Goal: Navigation & Orientation: Find specific page/section

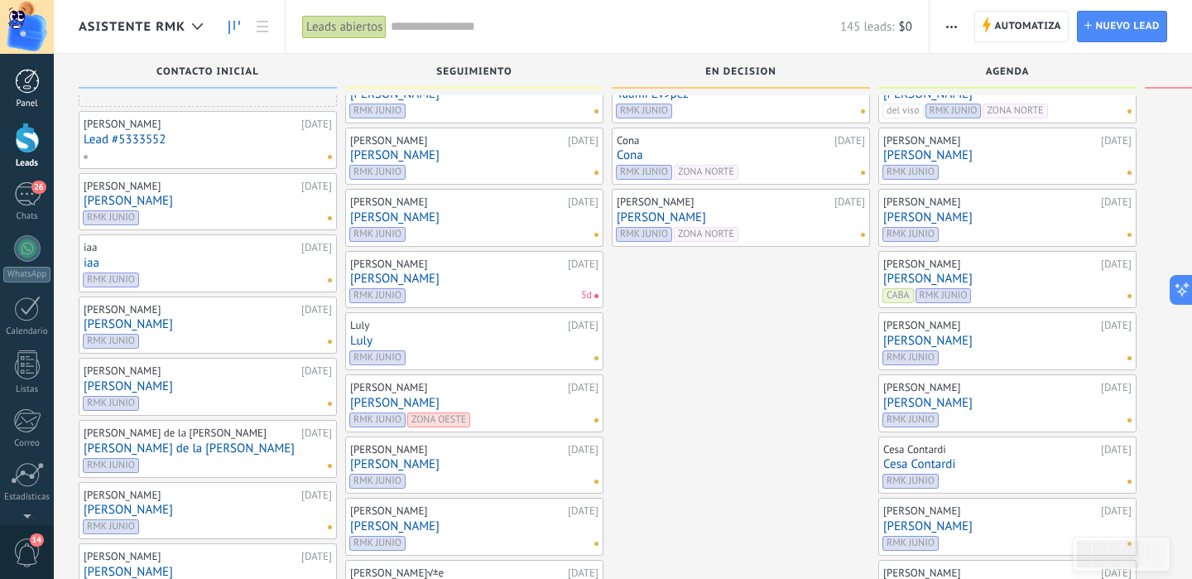
click at [20, 86] on div at bounding box center [27, 81] width 25 height 25
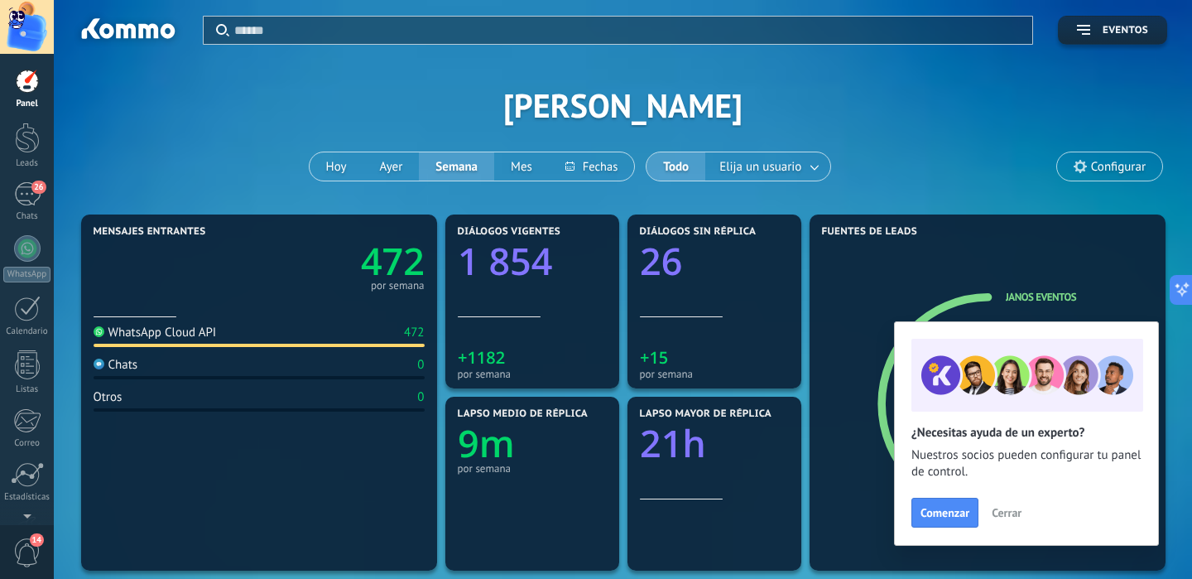
click at [998, 511] on span "Cerrar" at bounding box center [1007, 513] width 30 height 12
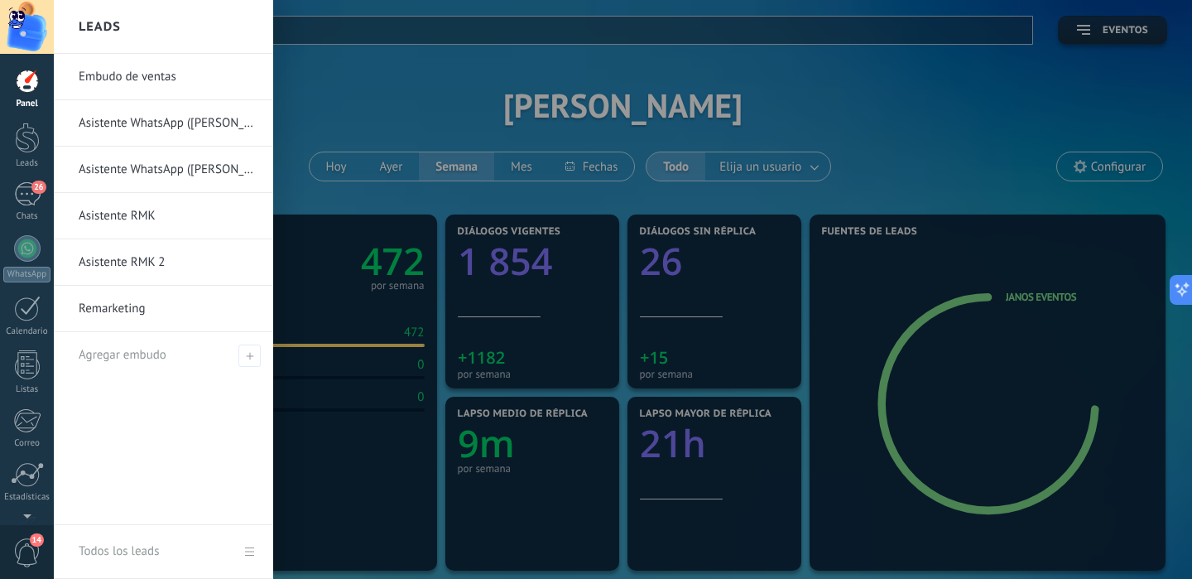
click at [156, 128] on link "Asistente WhatsApp (Varela)" at bounding box center [168, 123] width 178 height 46
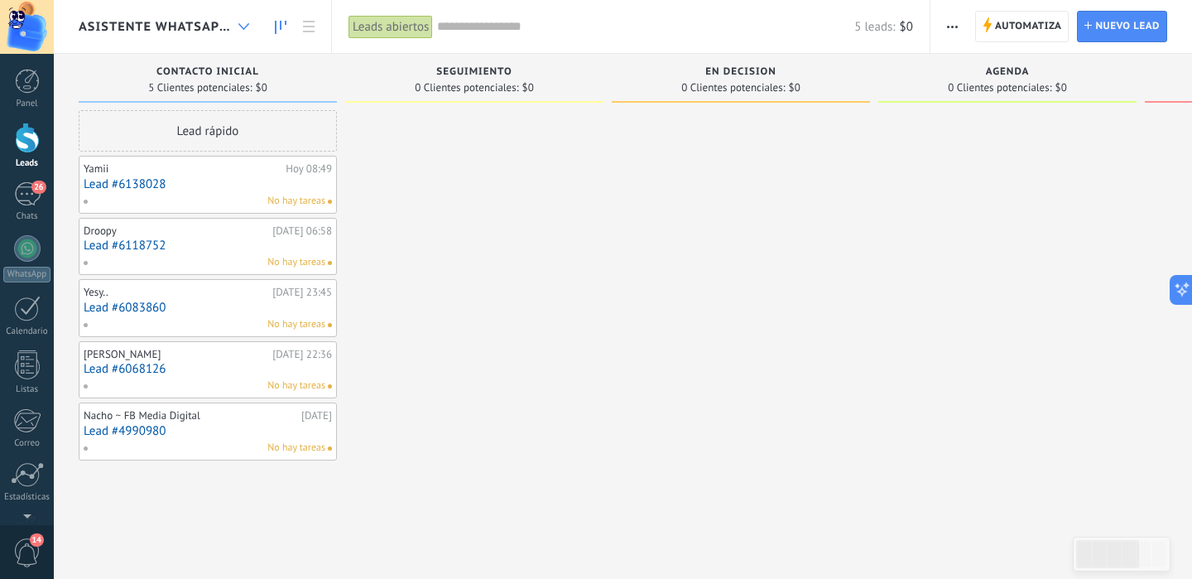
click at [238, 26] on icon at bounding box center [243, 26] width 11 height 7
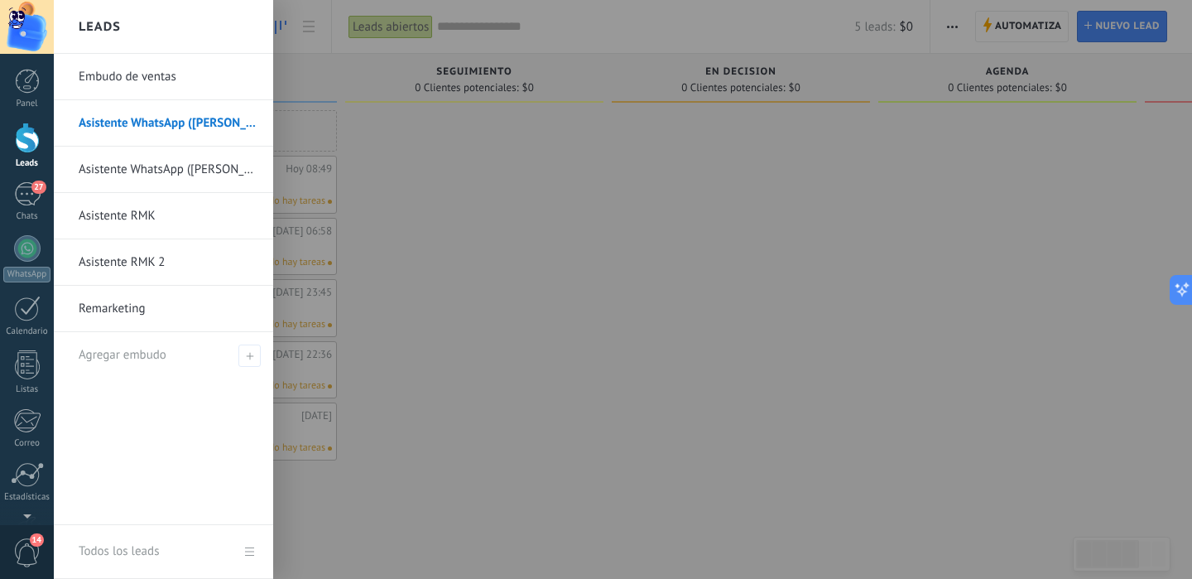
click at [123, 181] on link "Asistente WhatsApp (Espinosa)" at bounding box center [168, 170] width 178 height 46
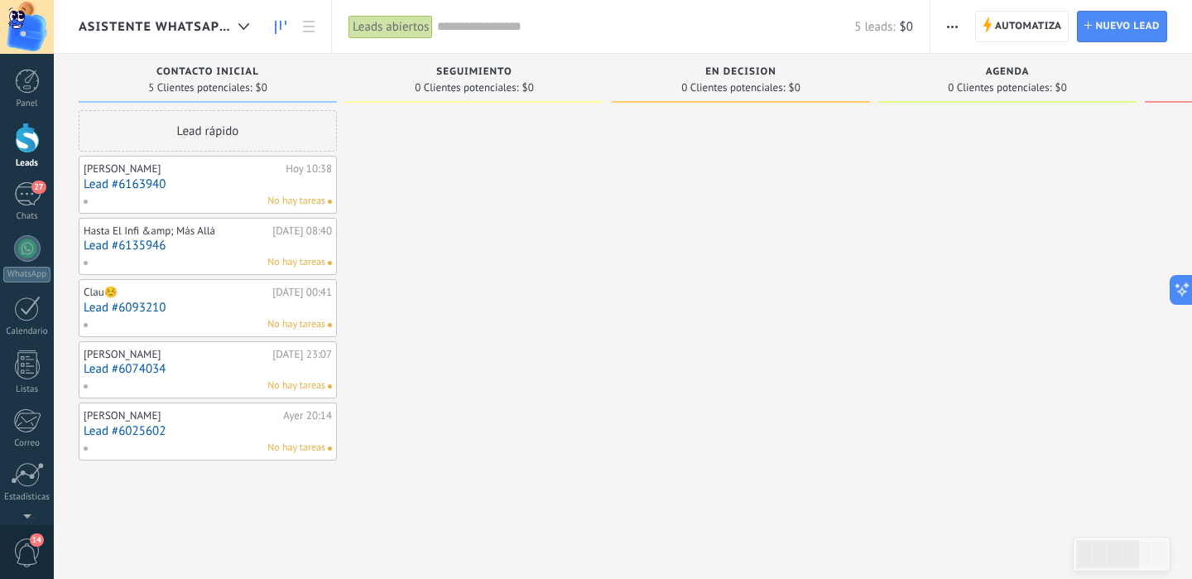
click at [178, 180] on link "Lead #6163940" at bounding box center [208, 184] width 248 height 14
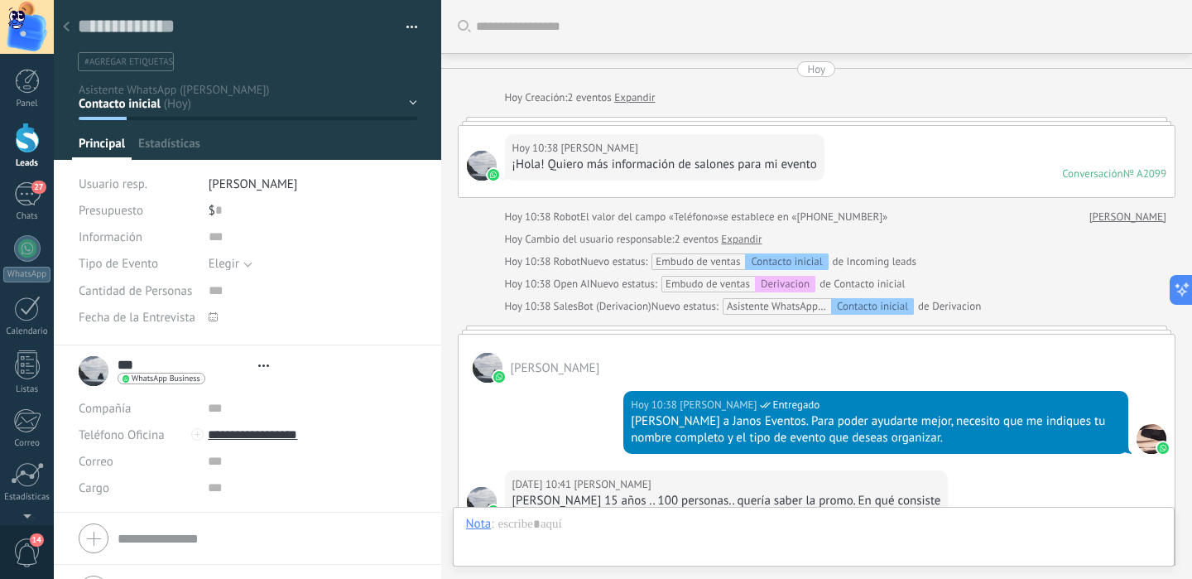
scroll to position [280, 0]
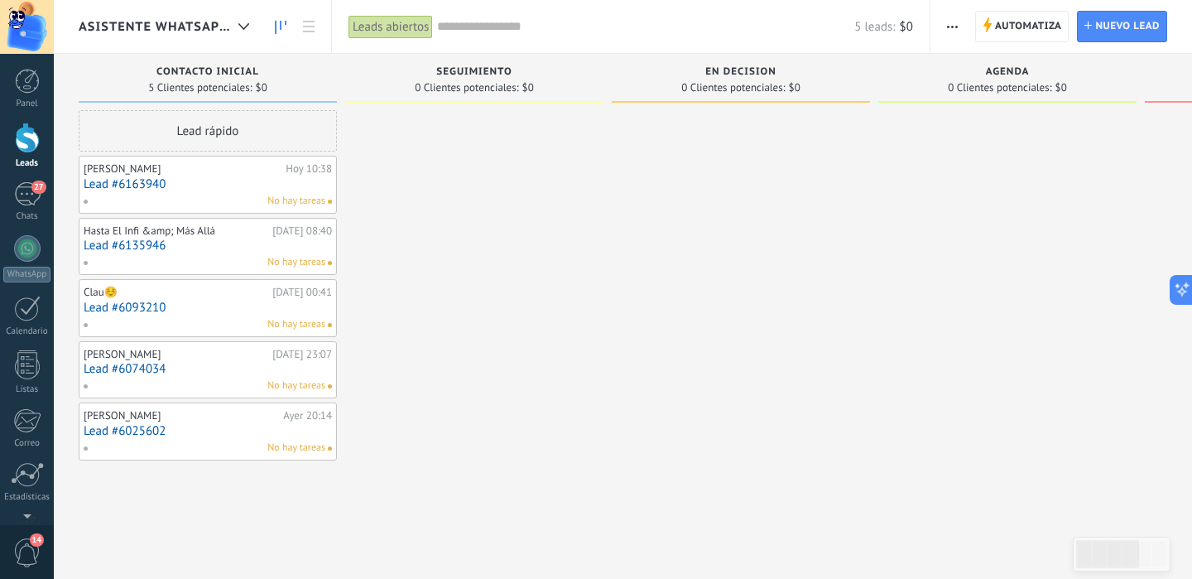
click at [683, 299] on div at bounding box center [741, 291] width 258 height 363
